Goal: Navigation & Orientation: Understand site structure

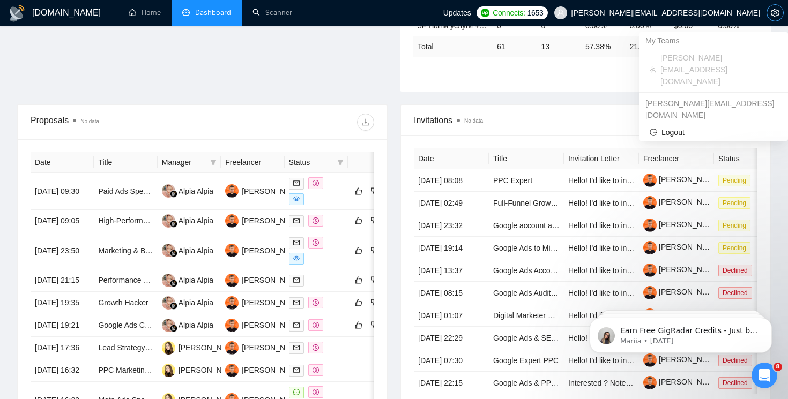
click at [774, 18] on button "button" at bounding box center [775, 12] width 17 height 17
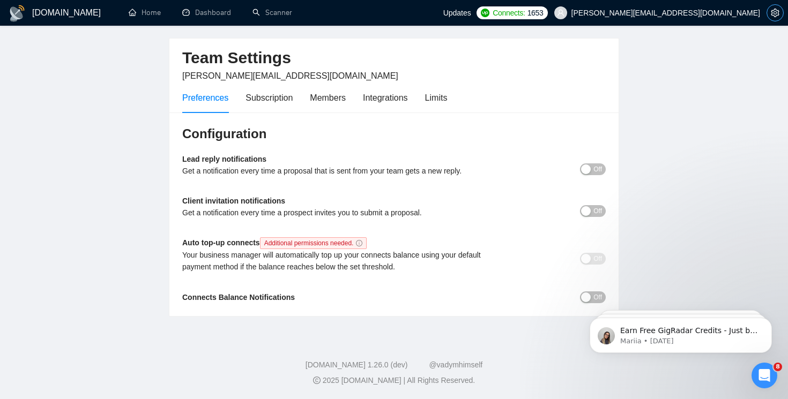
scroll to position [32, 0]
click at [316, 105] on div "Members" at bounding box center [328, 98] width 36 height 31
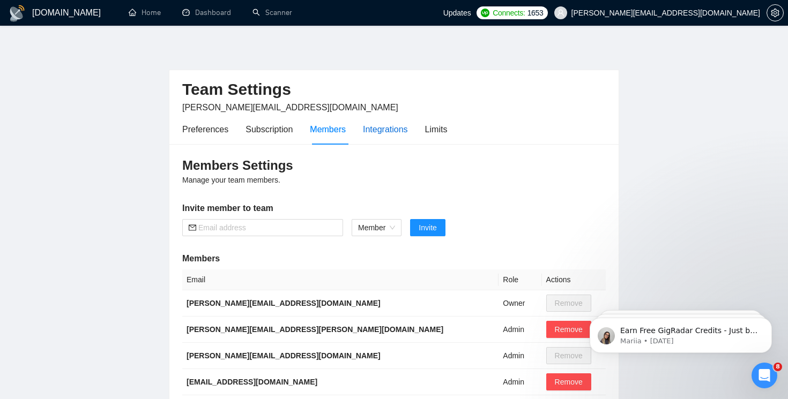
click at [397, 129] on div "Integrations" at bounding box center [385, 129] width 45 height 13
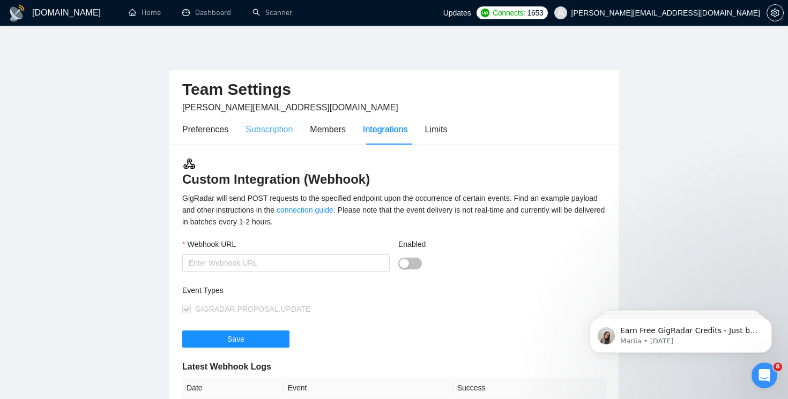
click at [283, 137] on div "Subscription" at bounding box center [269, 129] width 47 height 31
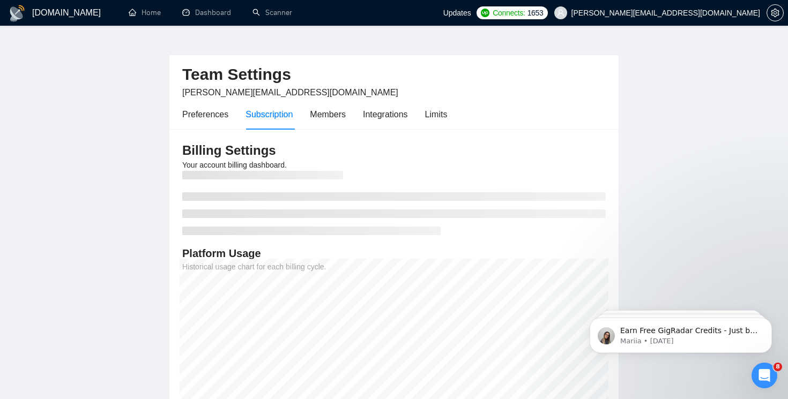
scroll to position [31, 0]
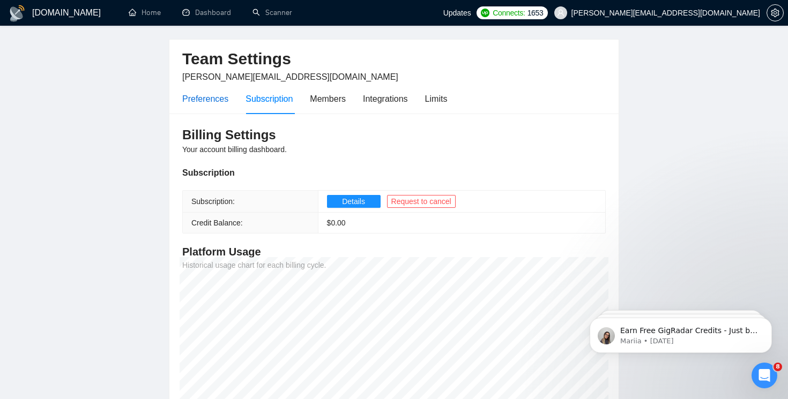
click at [211, 103] on div "Preferences" at bounding box center [205, 98] width 46 height 13
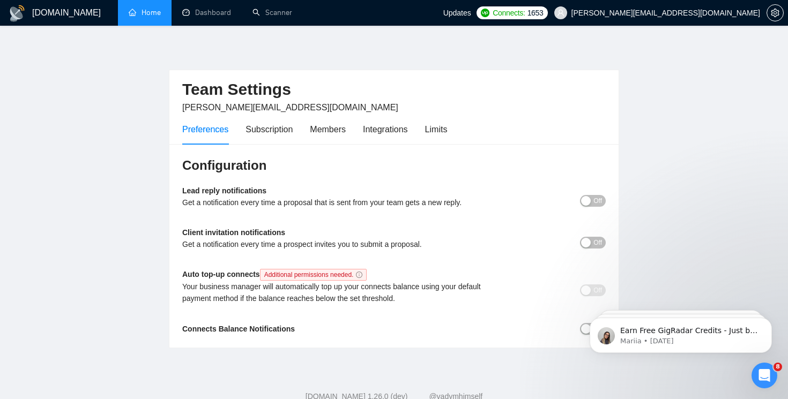
click at [161, 14] on link "Home" at bounding box center [145, 12] width 32 height 9
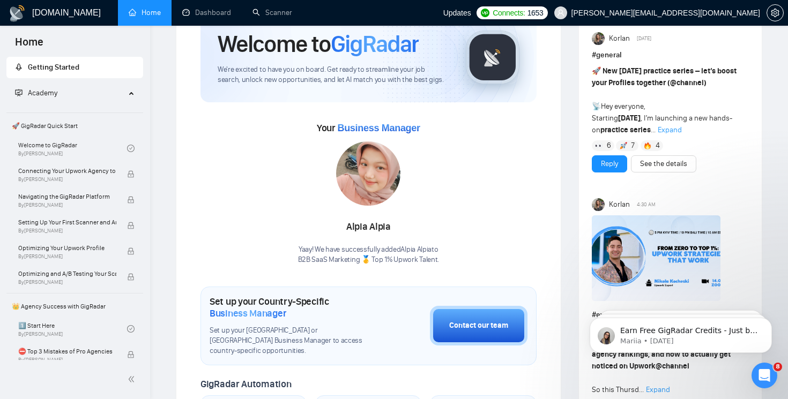
scroll to position [71, 0]
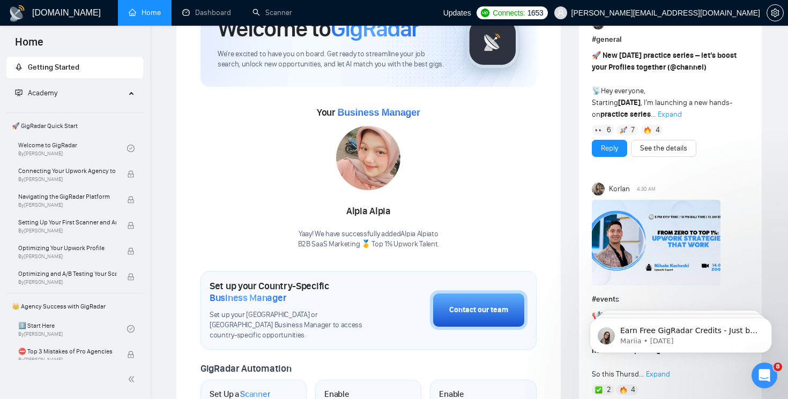
click at [377, 169] on img at bounding box center [368, 158] width 64 height 64
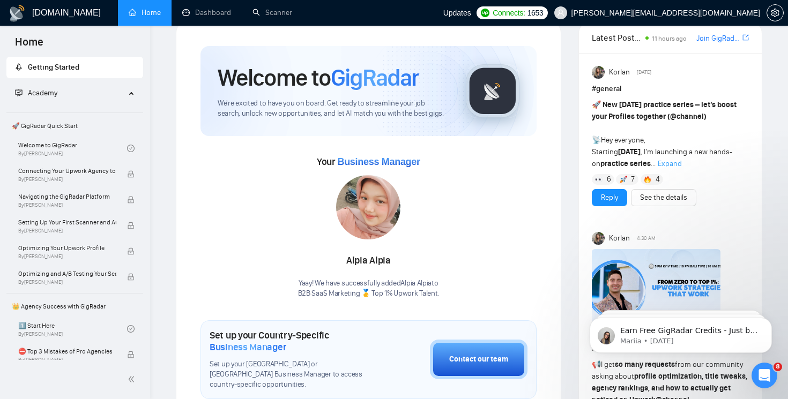
scroll to position [0, 0]
